Goal: Check status

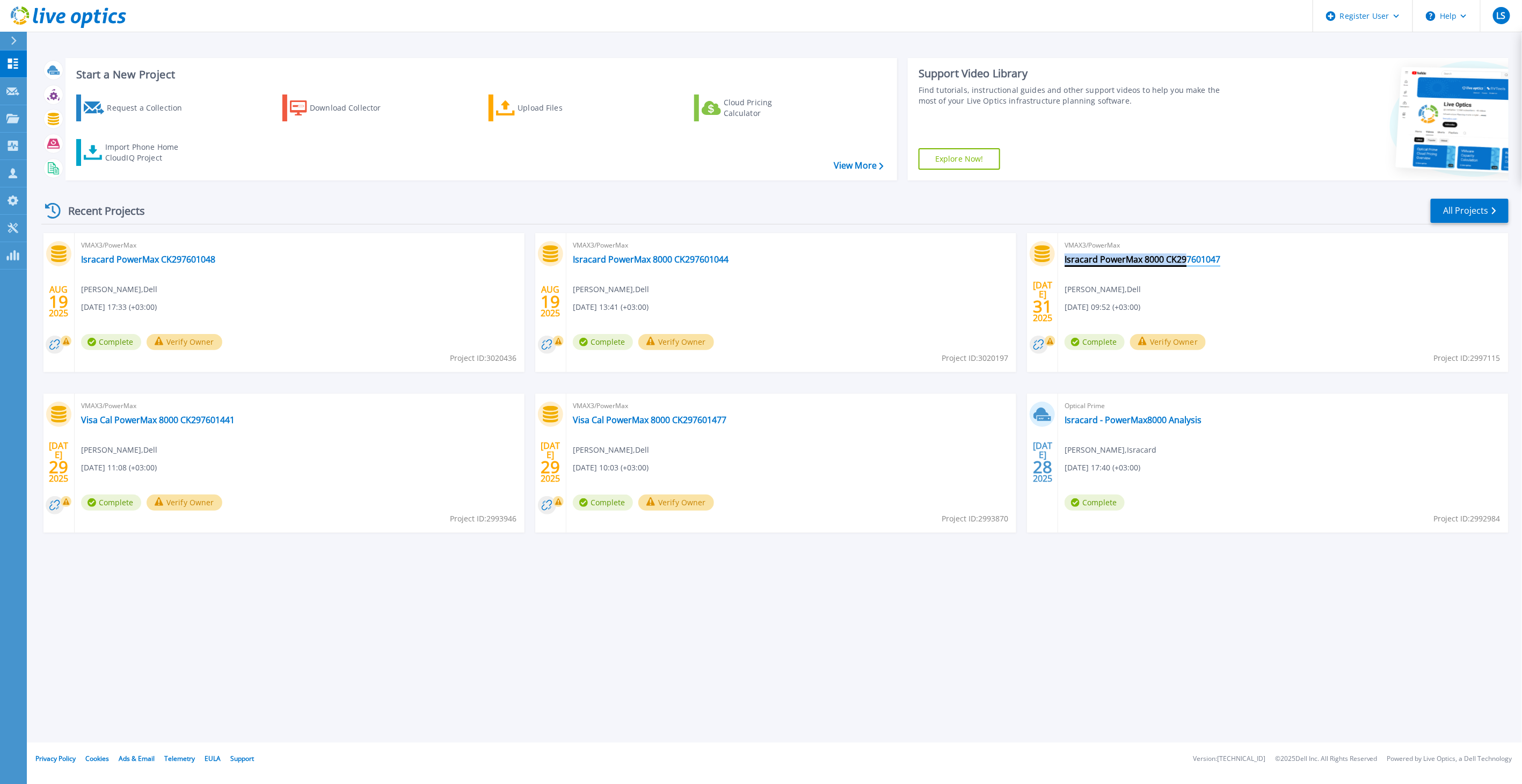
drag, startPoint x: 1230, startPoint y: 260, endPoint x: 1184, endPoint y: 260, distance: 46.0
click at [1184, 260] on div "VMAX3/PowerMax Isracard PowerMax 8000 CK297601047 [PERSON_NAME] , Dell [DATE] 0…" at bounding box center [1283, 302] width 450 height 139
drag, startPoint x: 1184, startPoint y: 260, endPoint x: 1269, endPoint y: 270, distance: 85.6
click at [1269, 270] on div "VMAX3/PowerMax Isracard PowerMax 8000 CK297601047 [PERSON_NAME] , Dell [DATE] 0…" at bounding box center [1283, 302] width 450 height 139
drag, startPoint x: 736, startPoint y: 262, endPoint x: 694, endPoint y: 261, distance: 42.0
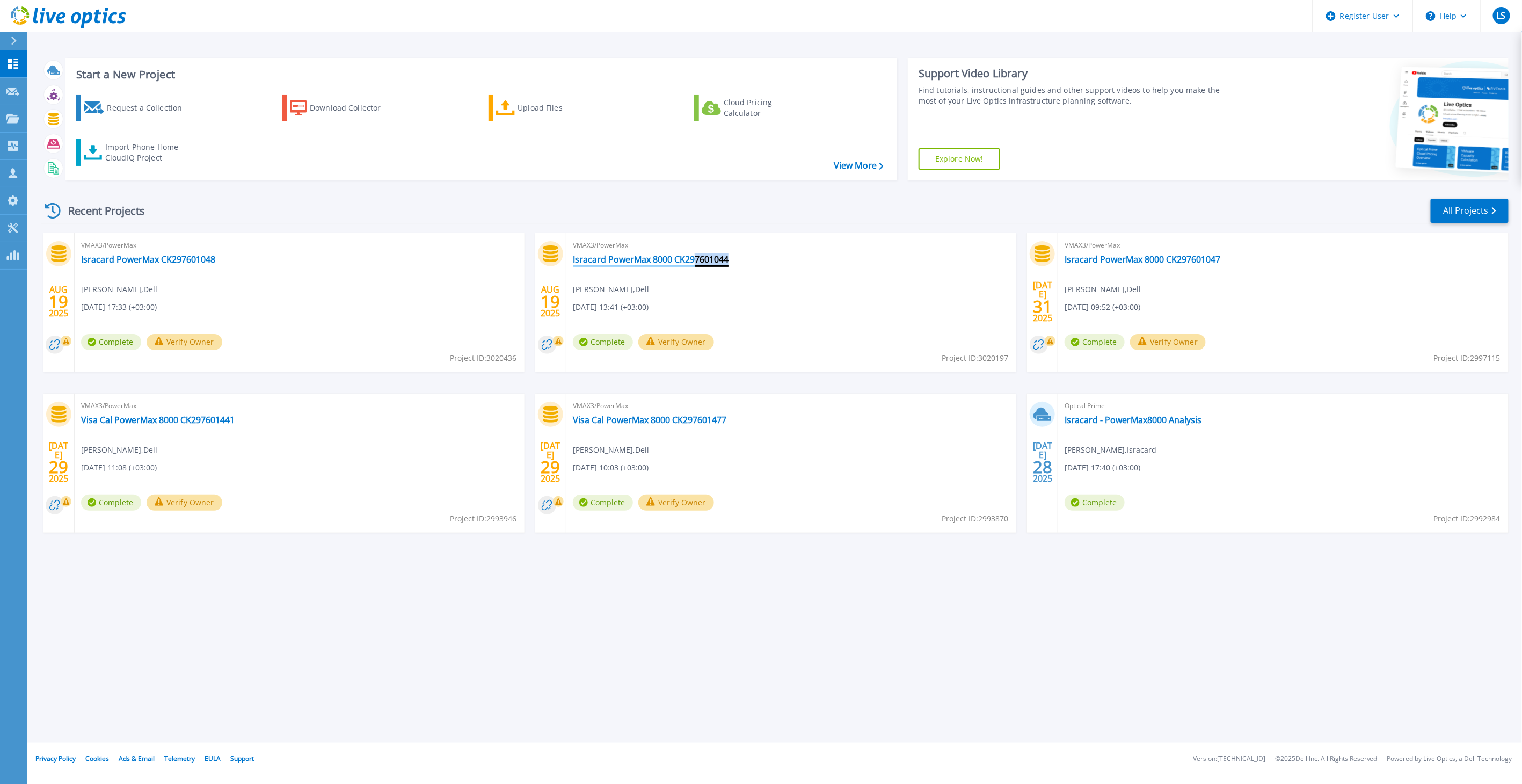
click at [694, 261] on div "VMAX3/PowerMax Isracard PowerMax 8000 CK297601044 [PERSON_NAME] , Dell [DATE] 1…" at bounding box center [791, 302] width 450 height 139
drag, startPoint x: 694, startPoint y: 261, endPoint x: 684, endPoint y: 259, distance: 10.2
drag, startPoint x: 216, startPoint y: 259, endPoint x: 328, endPoint y: 276, distance: 113.3
click at [328, 276] on div "VMAX3/PowerMax Isracard PowerMax CK297601048 [PERSON_NAME] , Dell [DATE] 17:33 …" at bounding box center [299, 302] width 450 height 139
